Goal: Information Seeking & Learning: Learn about a topic

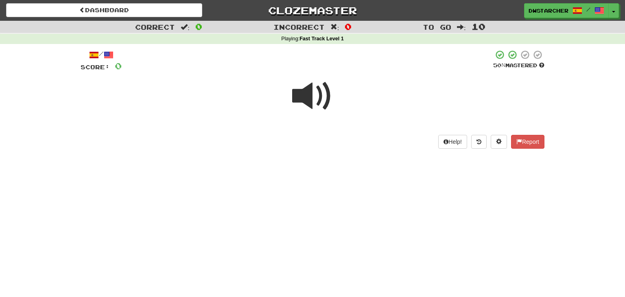
click at [312, 94] on span at bounding box center [312, 96] width 41 height 41
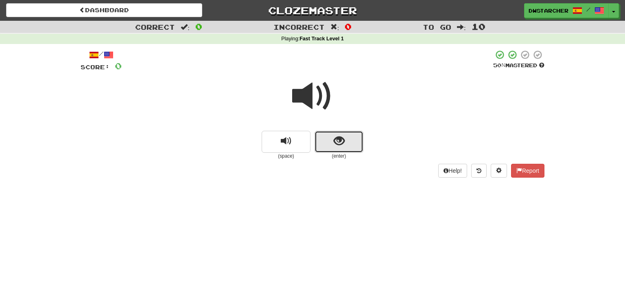
click at [343, 138] on span "show sentence" at bounding box center [339, 141] width 11 height 11
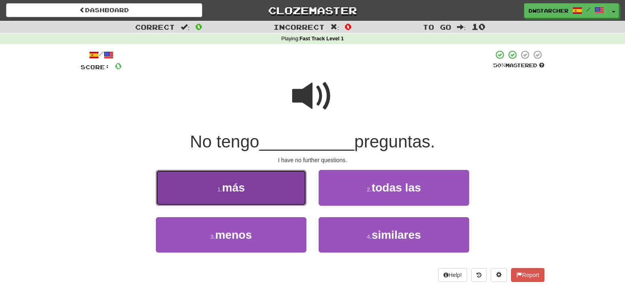
click at [292, 196] on button "1 . más" at bounding box center [231, 187] width 151 height 35
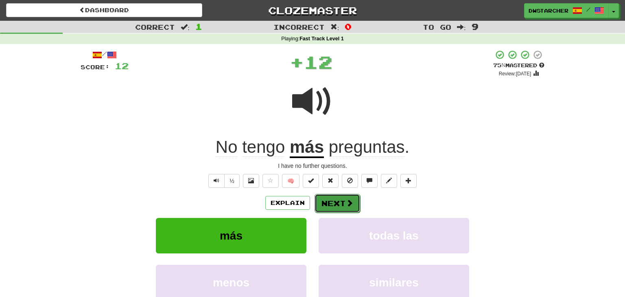
click at [338, 199] on button "Next" at bounding box center [338, 203] width 46 height 19
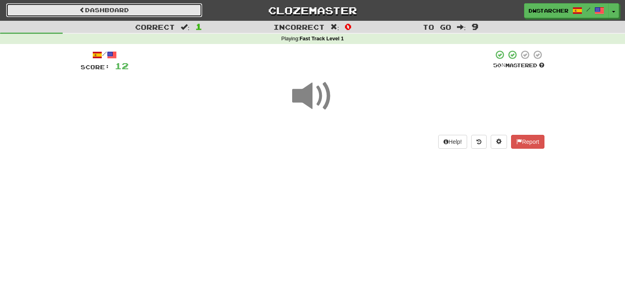
click at [169, 10] on link "Dashboard" at bounding box center [104, 10] width 196 height 14
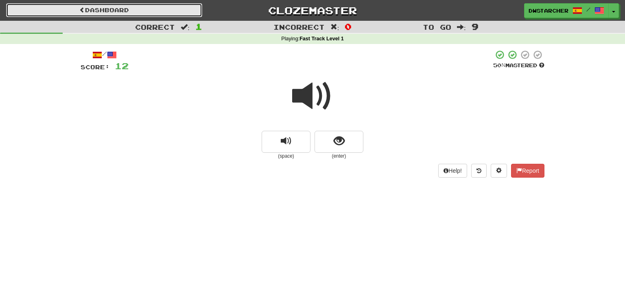
click at [169, 10] on link "Dashboard" at bounding box center [104, 10] width 196 height 14
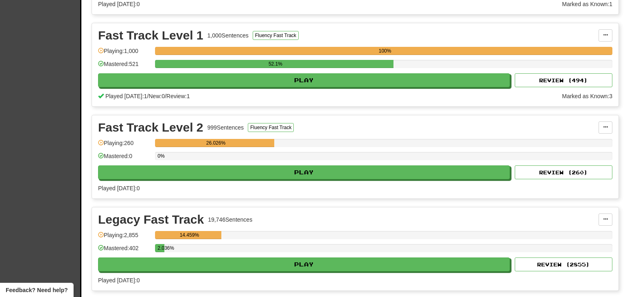
scroll to position [279, 0]
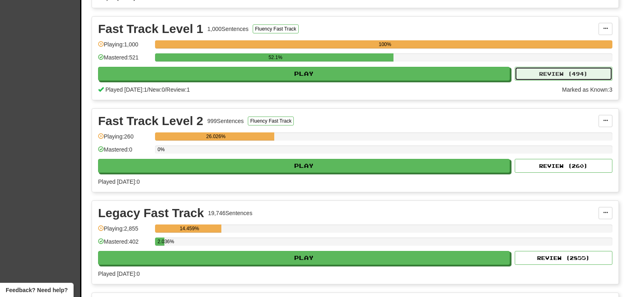
click at [578, 73] on button "Review ( 494 )" at bounding box center [564, 74] width 98 height 14
select select "**"
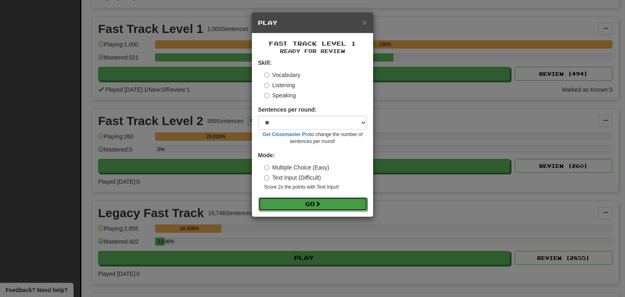
click at [323, 203] on button "Go" at bounding box center [312, 204] width 109 height 14
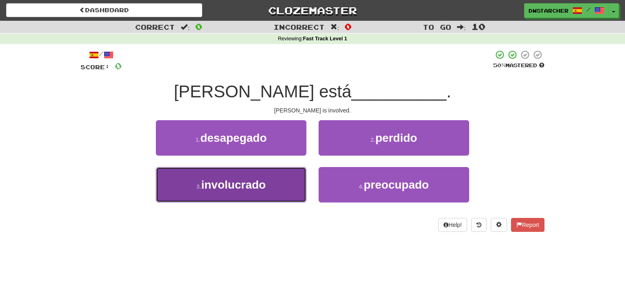
click at [276, 190] on button "3 . involucrado" at bounding box center [231, 184] width 151 height 35
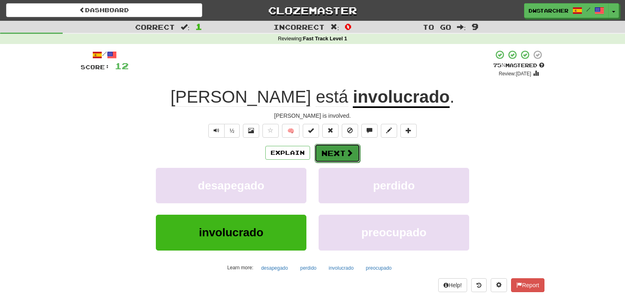
click at [336, 152] on button "Next" at bounding box center [338, 153] width 46 height 19
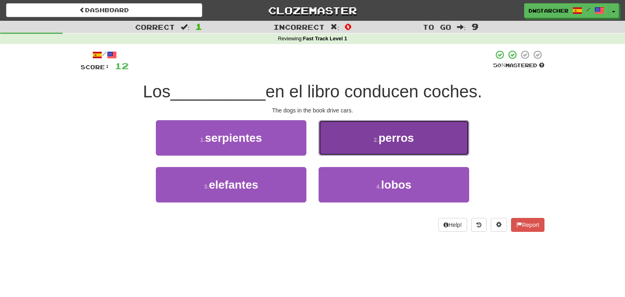
click at [359, 140] on button "2 . perros" at bounding box center [394, 137] width 151 height 35
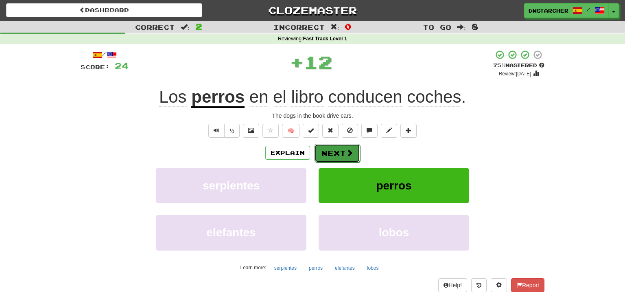
click at [339, 156] on button "Next" at bounding box center [338, 153] width 46 height 19
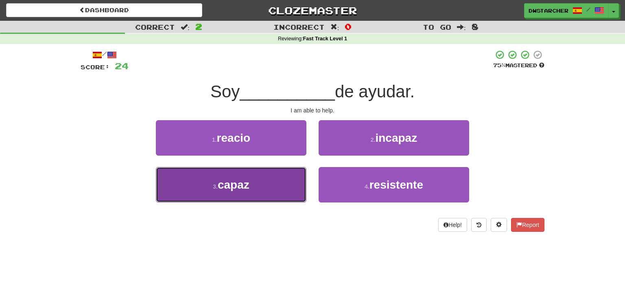
click at [264, 195] on button "3 . capaz" at bounding box center [231, 184] width 151 height 35
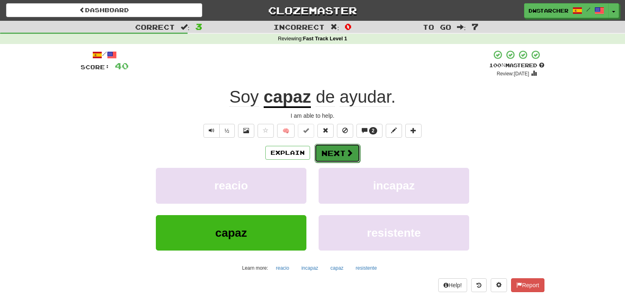
click at [335, 153] on button "Next" at bounding box center [338, 153] width 46 height 19
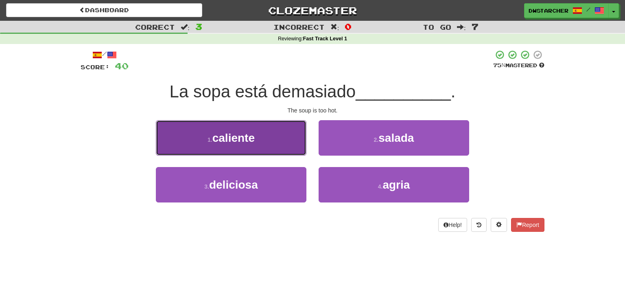
click at [281, 138] on button "1 . caliente" at bounding box center [231, 137] width 151 height 35
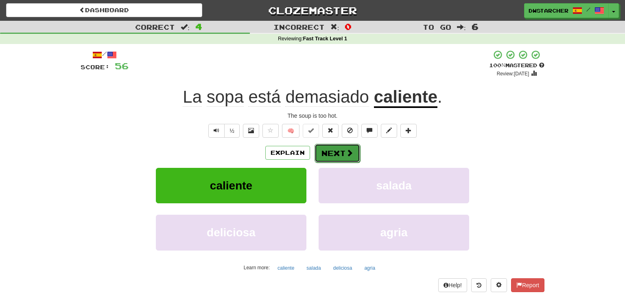
click at [332, 151] on button "Next" at bounding box center [338, 153] width 46 height 19
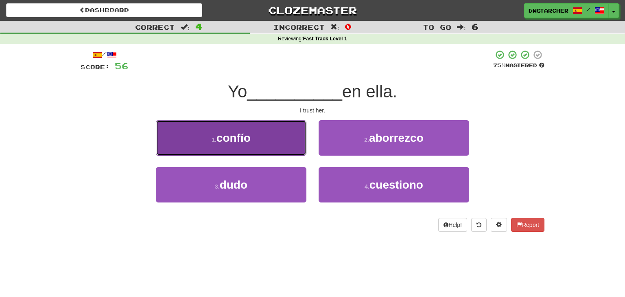
click at [280, 150] on button "1 . confío" at bounding box center [231, 137] width 151 height 35
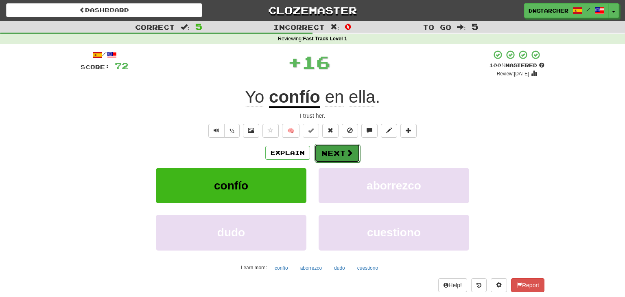
click at [342, 152] on button "Next" at bounding box center [338, 153] width 46 height 19
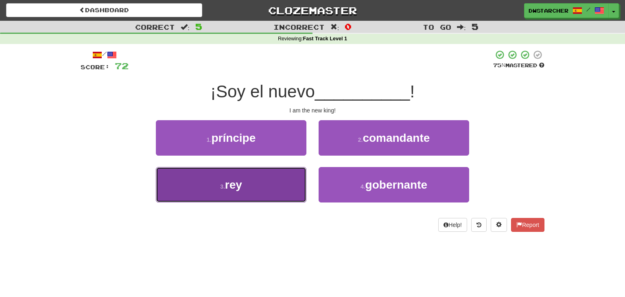
click at [276, 182] on button "3 . rey" at bounding box center [231, 184] width 151 height 35
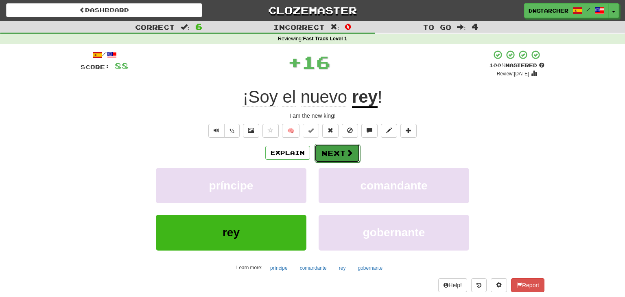
click at [337, 151] on button "Next" at bounding box center [338, 153] width 46 height 19
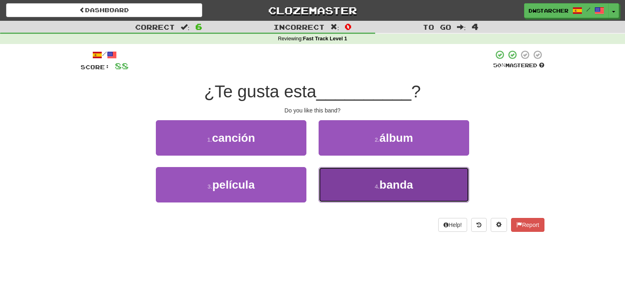
click at [368, 185] on button "4 . banda" at bounding box center [394, 184] width 151 height 35
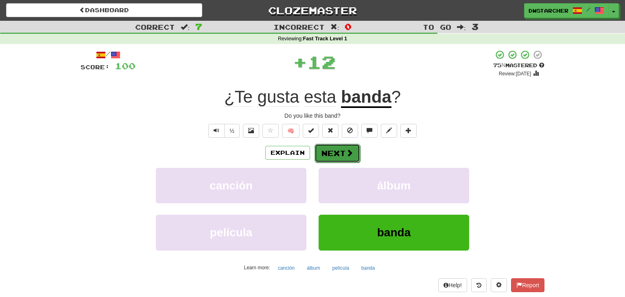
click at [346, 155] on span at bounding box center [349, 152] width 7 height 7
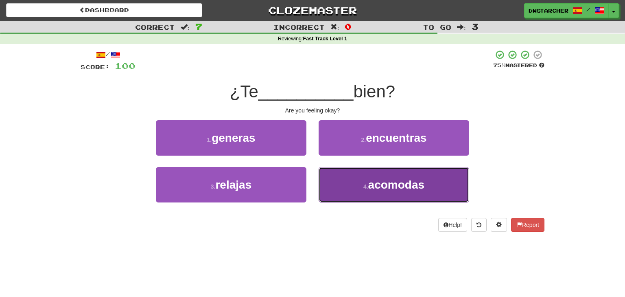
click at [368, 186] on small "4 ." at bounding box center [365, 186] width 5 height 7
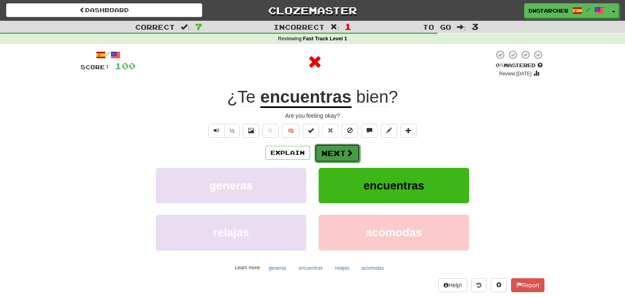
click at [350, 156] on span at bounding box center [349, 152] width 7 height 7
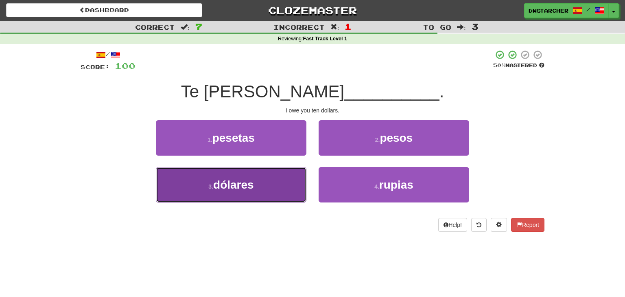
click at [275, 189] on button "3 . dólares" at bounding box center [231, 184] width 151 height 35
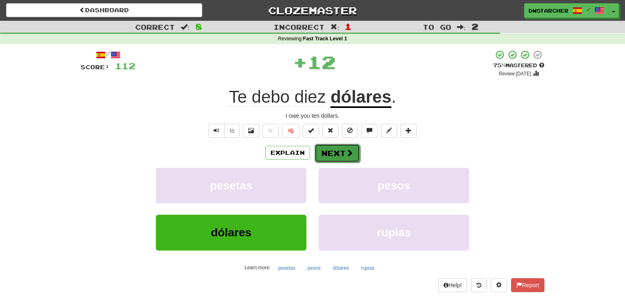
click at [328, 150] on button "Next" at bounding box center [338, 153] width 46 height 19
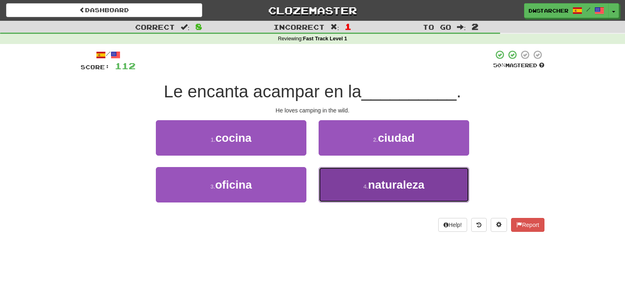
click at [368, 184] on small "4 ." at bounding box center [365, 186] width 5 height 7
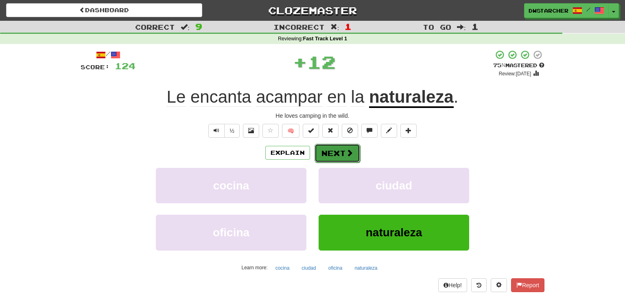
click at [343, 157] on button "Next" at bounding box center [338, 153] width 46 height 19
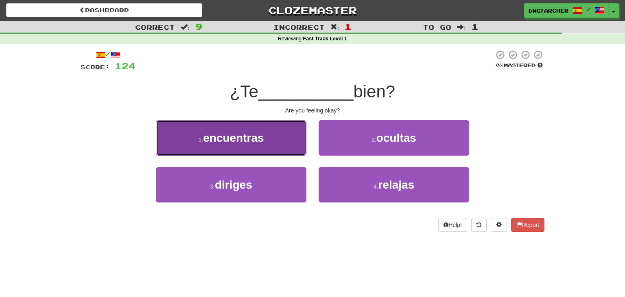
click at [279, 151] on button "1 . encuentras" at bounding box center [231, 137] width 151 height 35
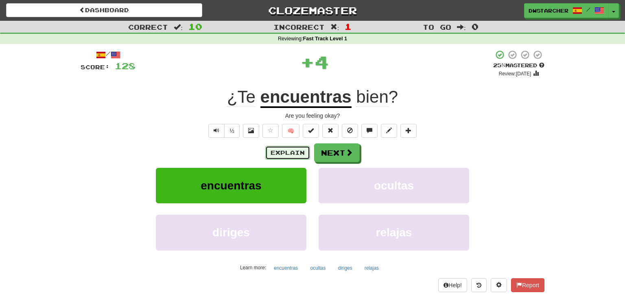
click at [287, 154] on button "Explain" at bounding box center [287, 153] width 45 height 14
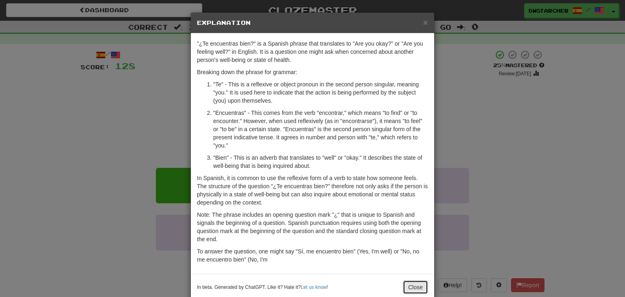
click at [417, 284] on button "Close" at bounding box center [415, 287] width 25 height 14
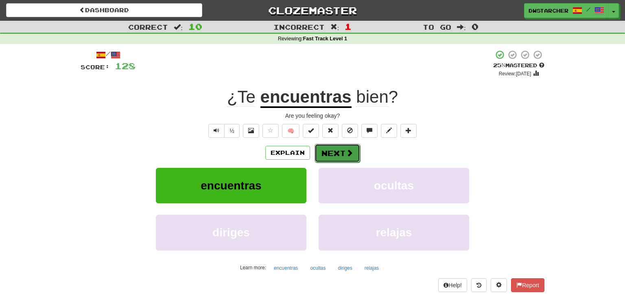
click at [349, 151] on span at bounding box center [349, 152] width 7 height 7
